Goal: Information Seeking & Learning: Learn about a topic

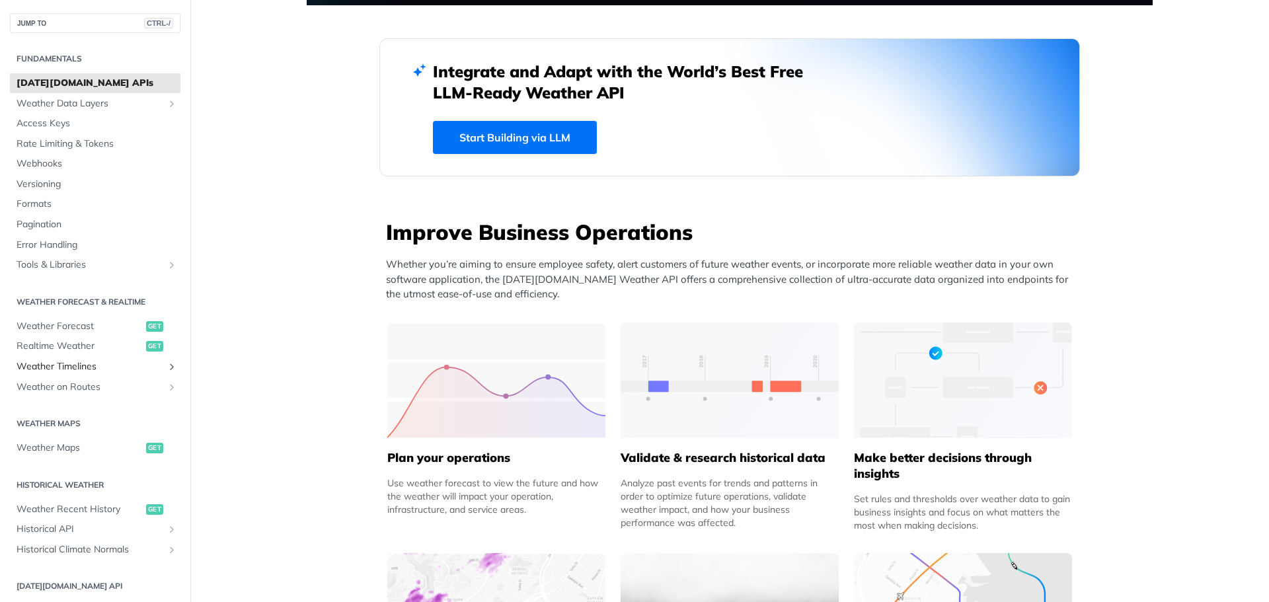
scroll to position [132, 0]
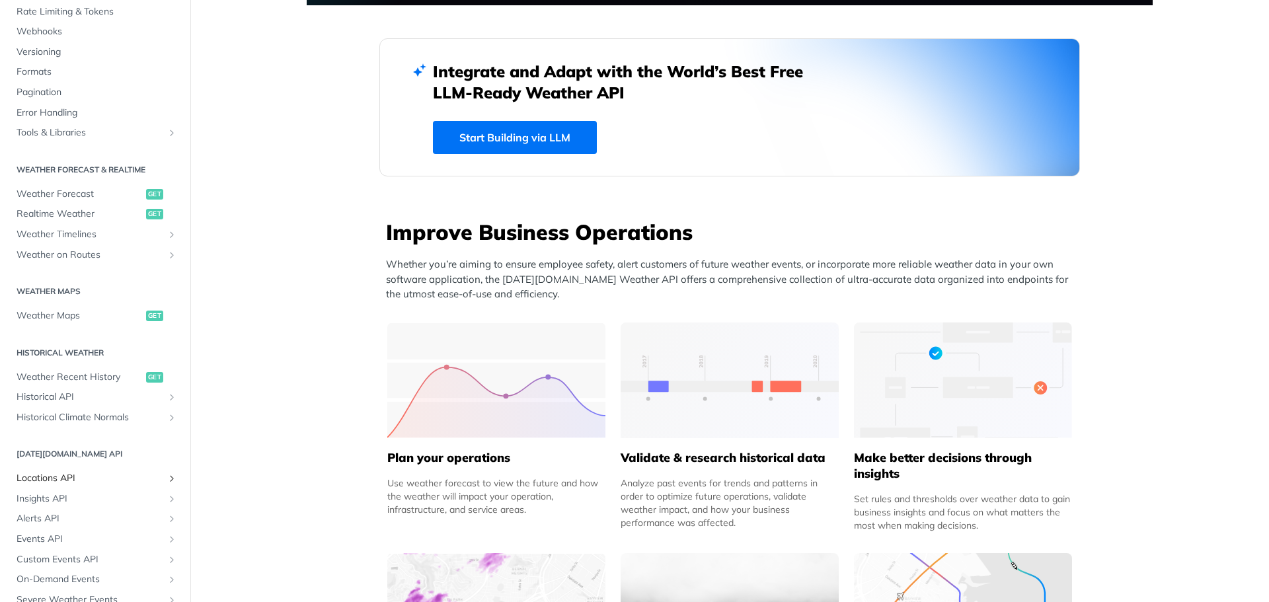
click at [75, 487] on link "Locations API" at bounding box center [95, 479] width 171 height 20
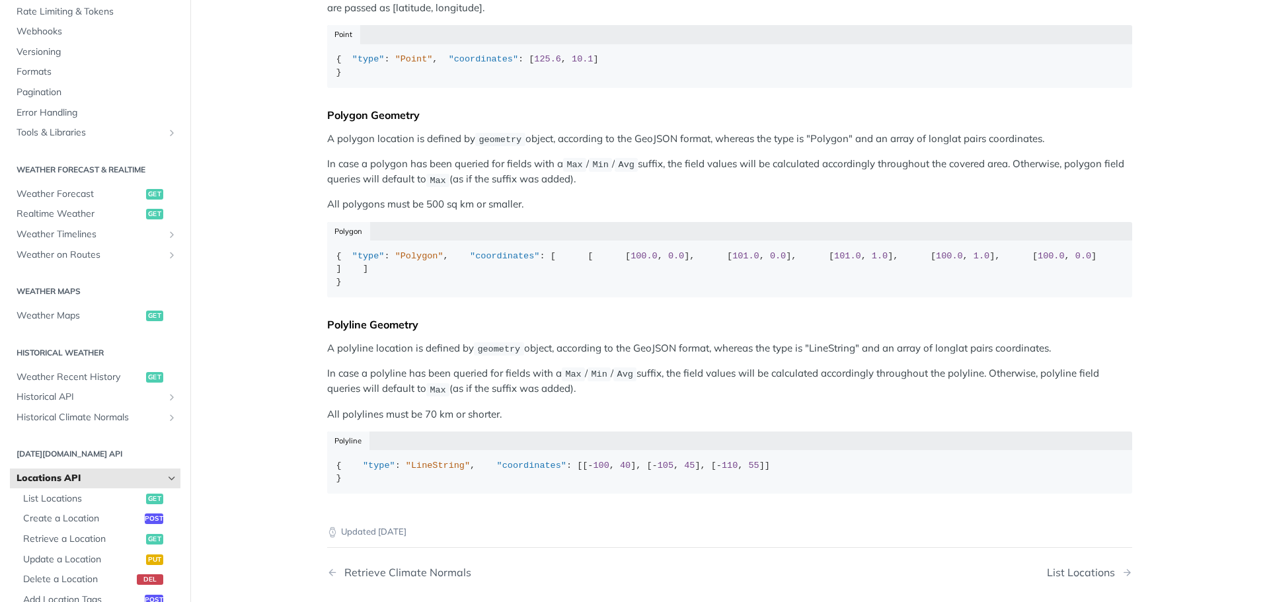
click at [81, 485] on link "Locations API" at bounding box center [95, 479] width 171 height 20
click at [167, 479] on icon "Hide subpages for Locations API" at bounding box center [172, 478] width 11 height 11
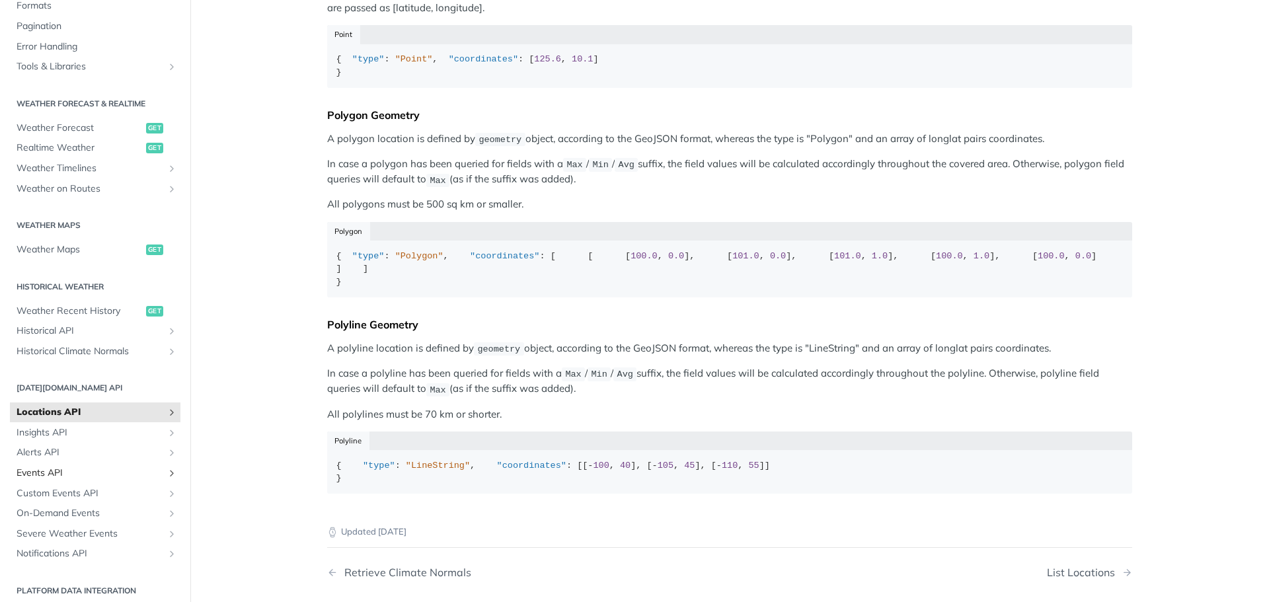
click at [86, 482] on link "Events API" at bounding box center [95, 473] width 171 height 20
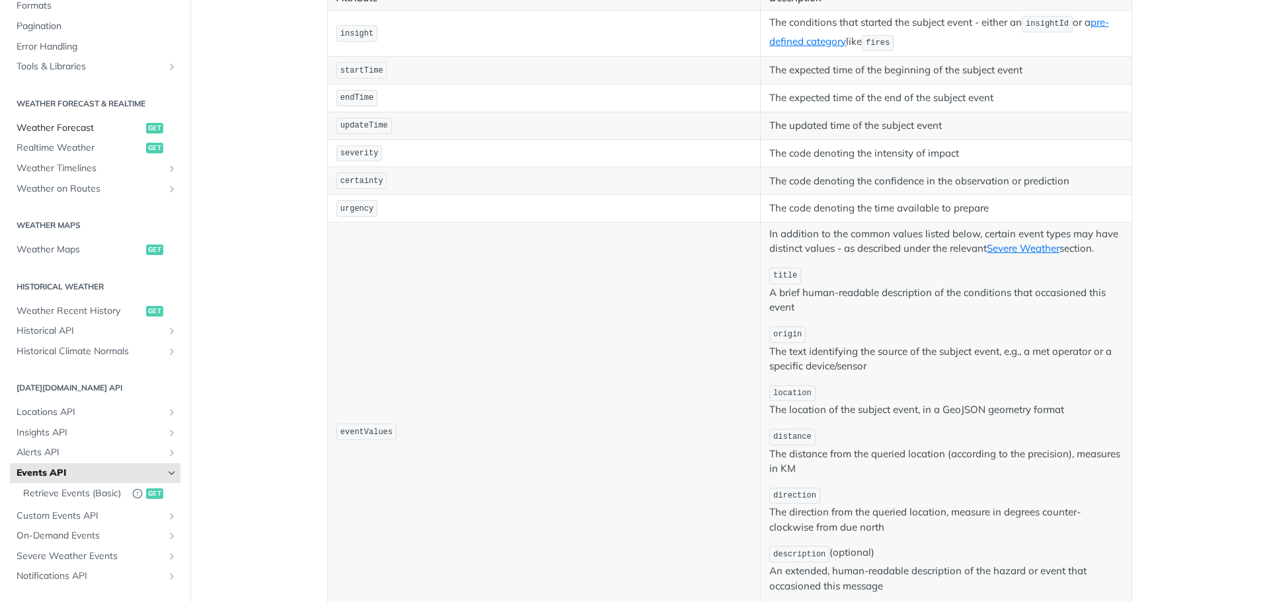
click at [77, 124] on span "Weather Forecast" at bounding box center [80, 128] width 126 height 13
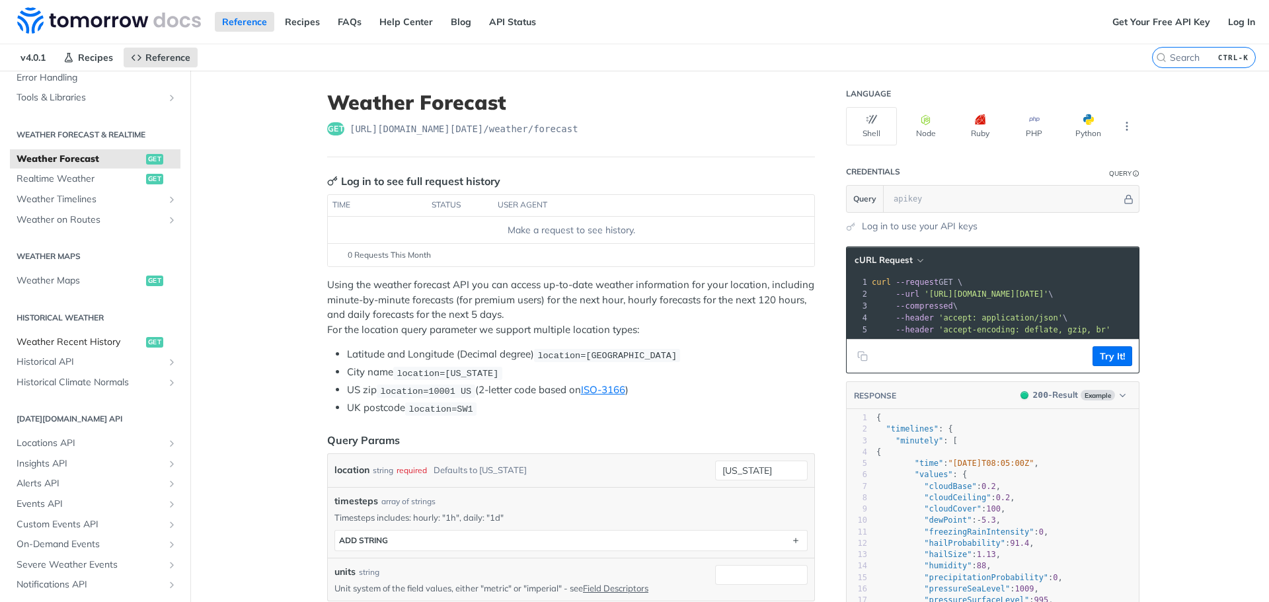
scroll to position [276, 0]
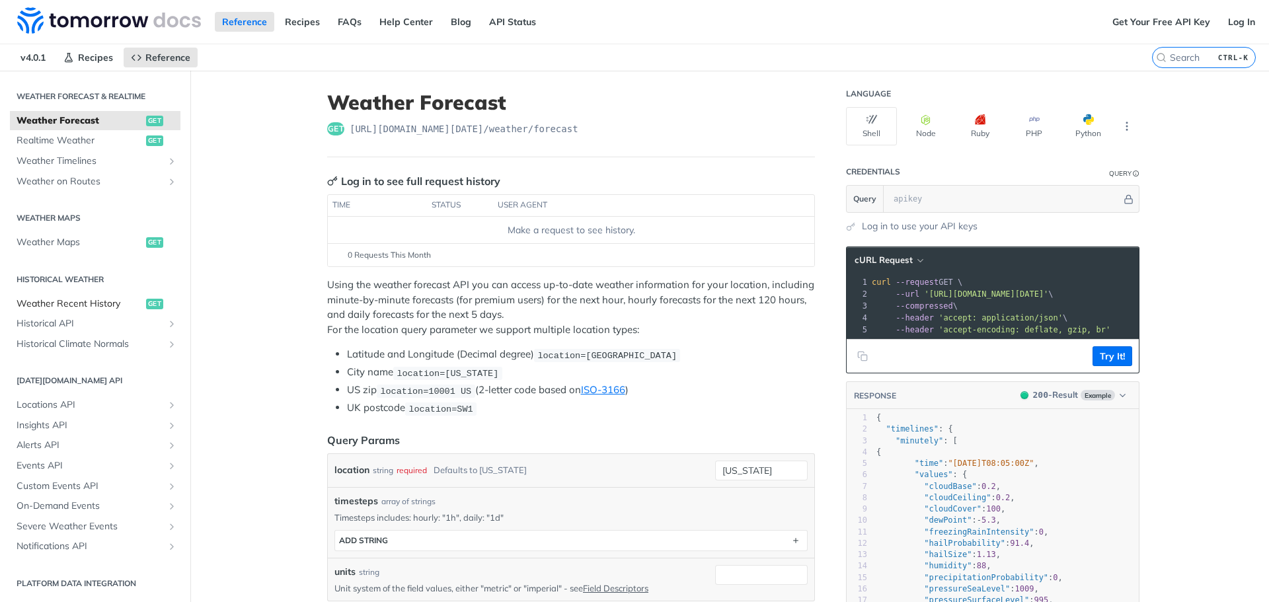
click at [96, 305] on span "Weather Recent History" at bounding box center [80, 304] width 126 height 13
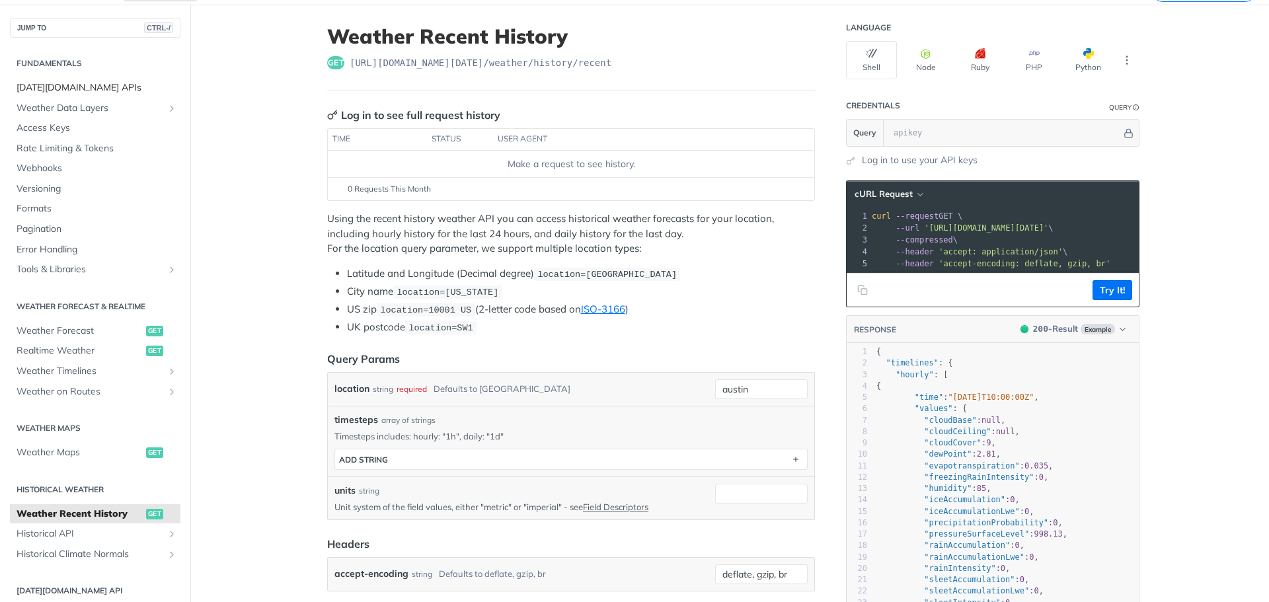
click at [68, 80] on link "[DATE][DOMAIN_NAME] APIs" at bounding box center [95, 88] width 171 height 20
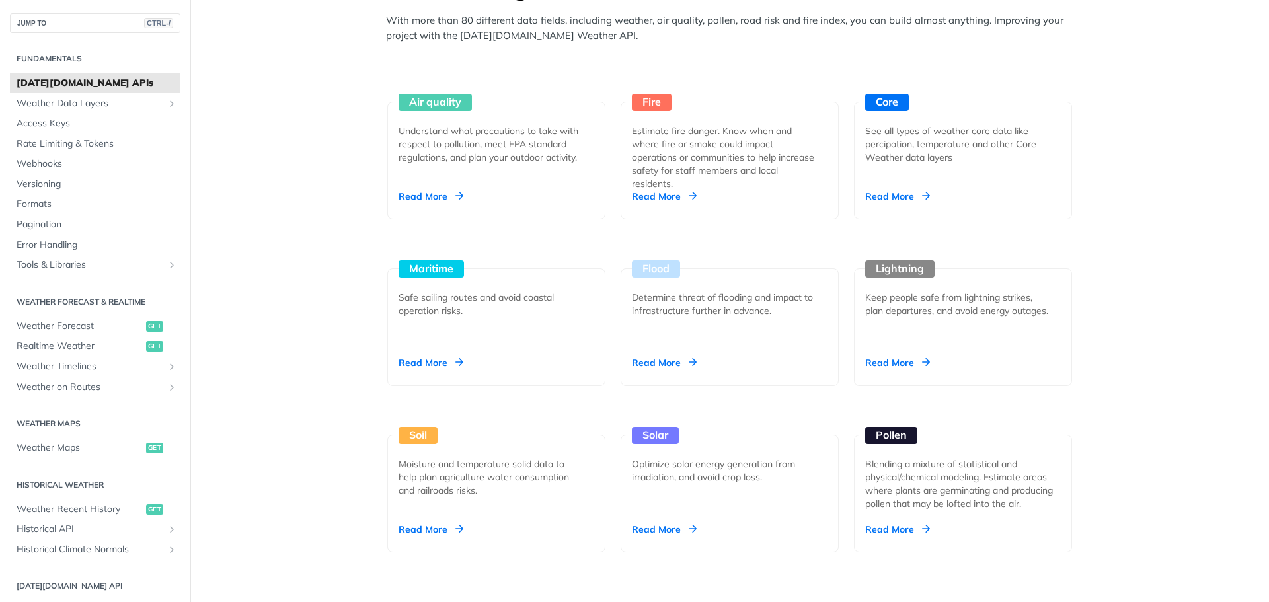
scroll to position [1190, 0]
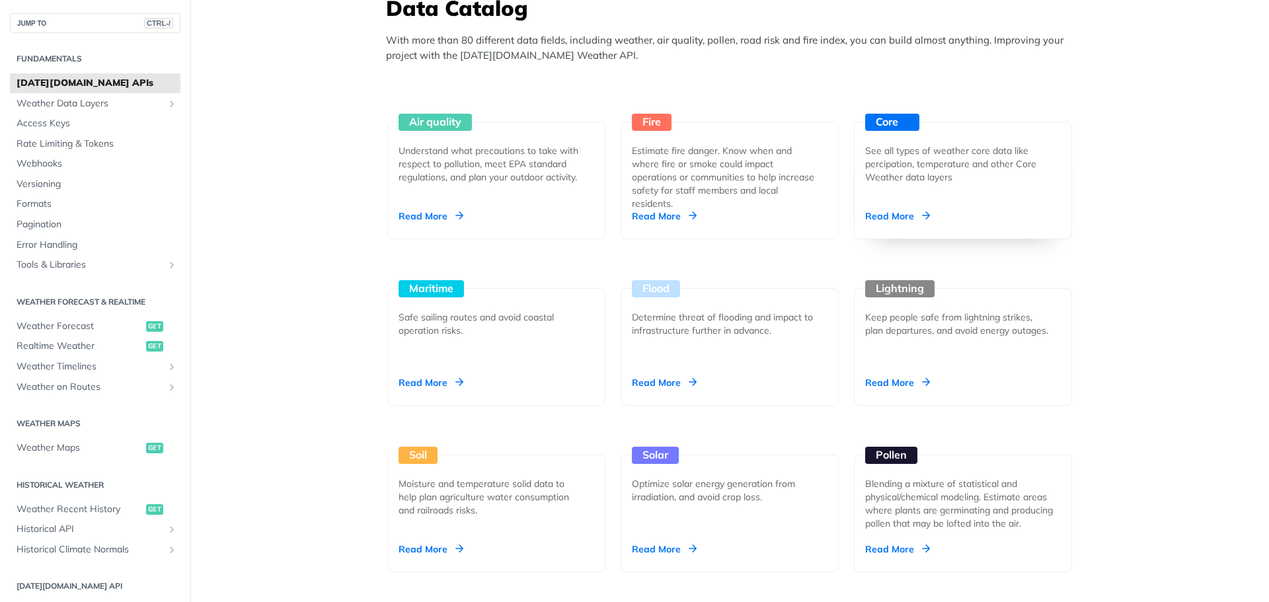
click at [894, 219] on div "Read More" at bounding box center [897, 216] width 65 height 13
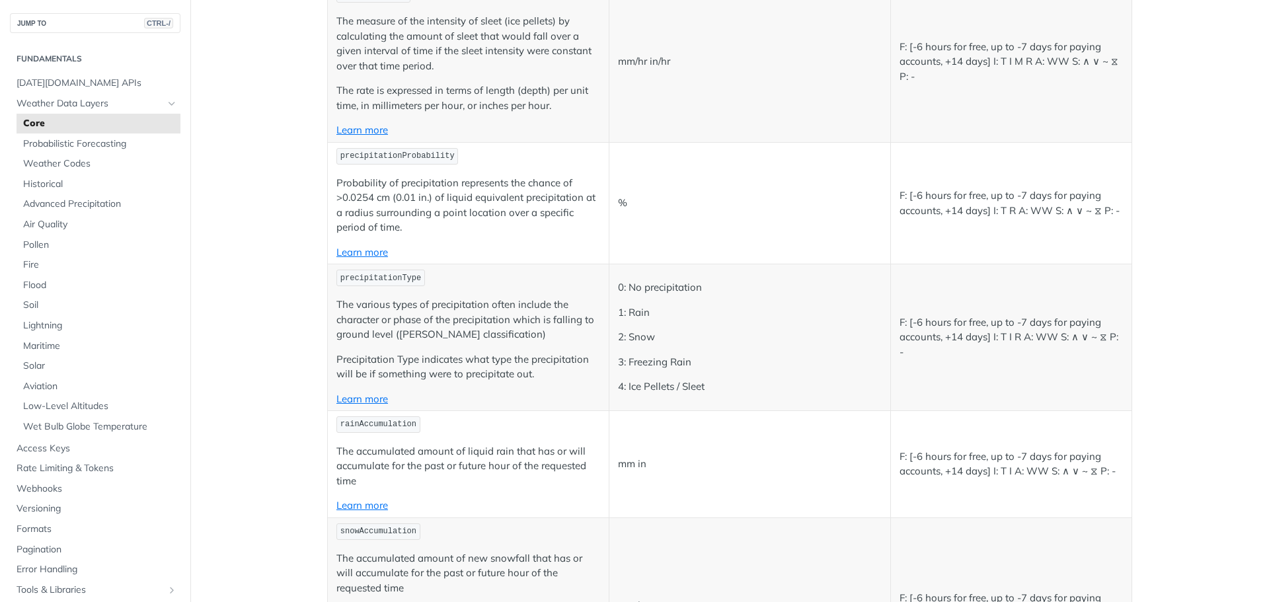
scroll to position [3306, 0]
